Goal: Contribute content

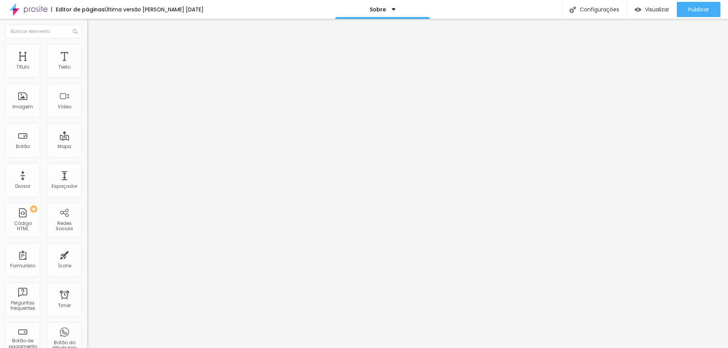
click at [87, 65] on span "Trocar imagem" at bounding box center [107, 62] width 41 height 6
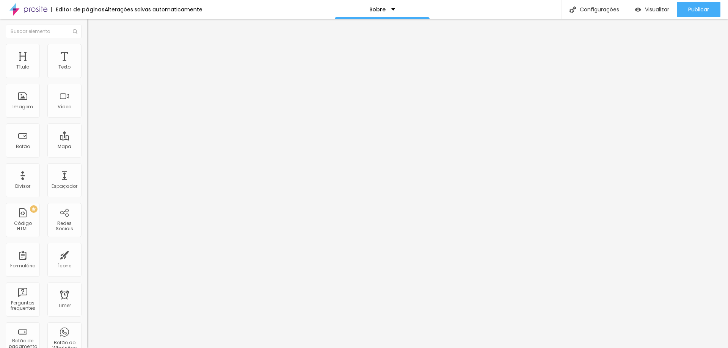
click at [696, 11] on span "Publicar" at bounding box center [698, 9] width 21 height 6
click at [93, 27] on img "button" at bounding box center [96, 28] width 6 height 6
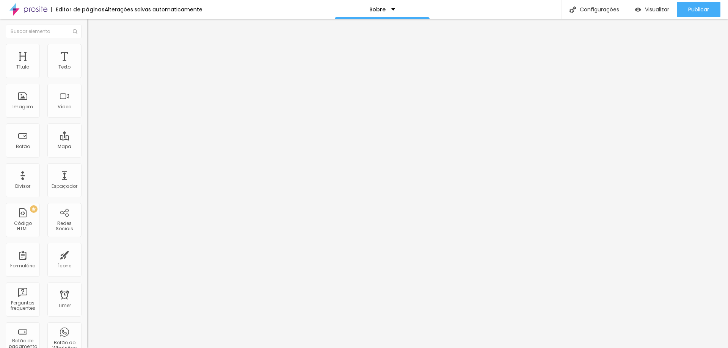
click at [32, 12] on img at bounding box center [28, 9] width 38 height 19
